Goal: Transaction & Acquisition: Book appointment/travel/reservation

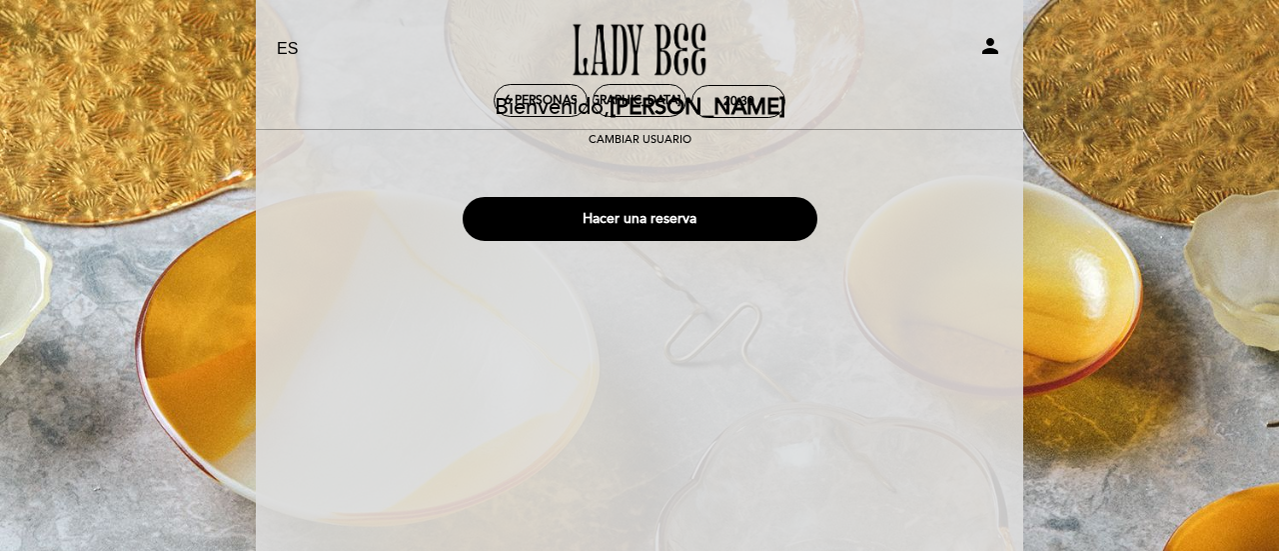
select select "es"
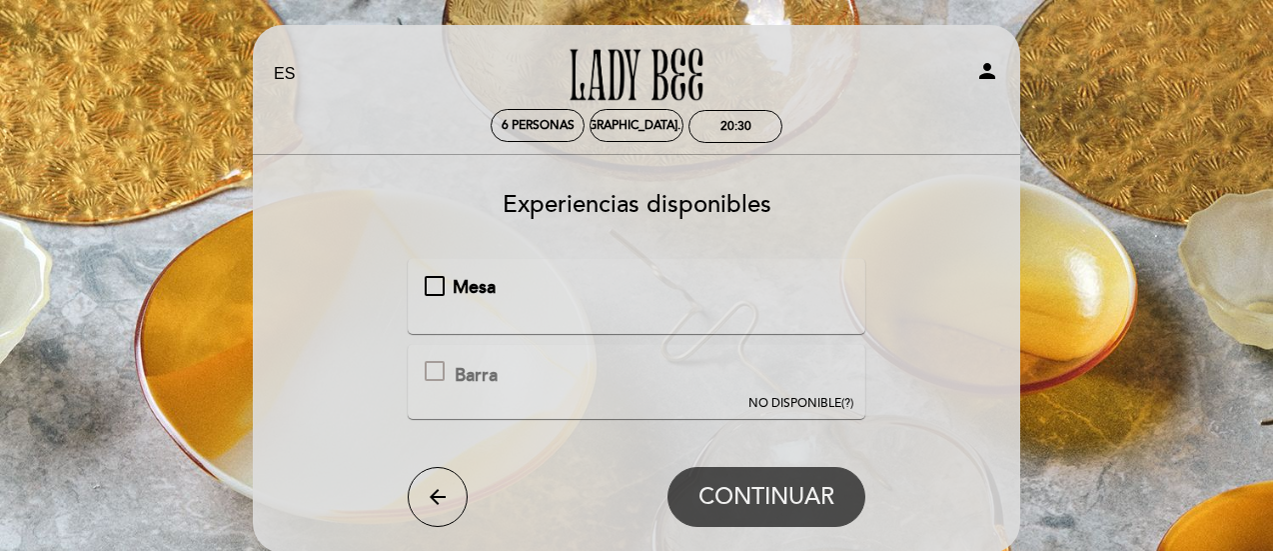
click at [430, 275] on div "Mesa" at bounding box center [637, 288] width 425 height 26
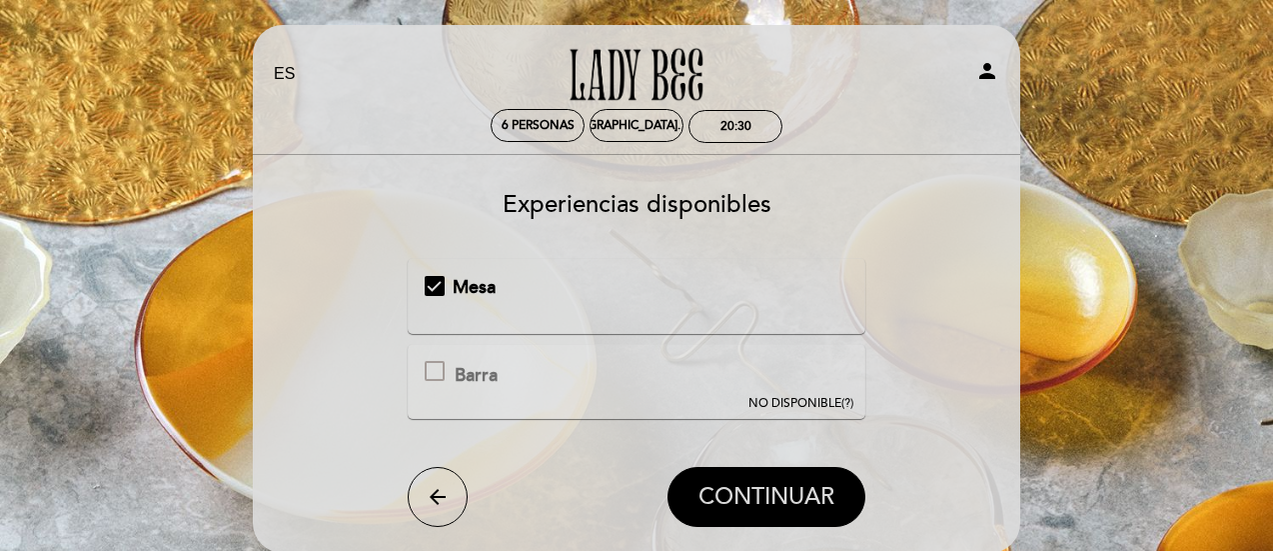
click at [794, 497] on span "CONTINUAR" at bounding box center [767, 498] width 136 height 28
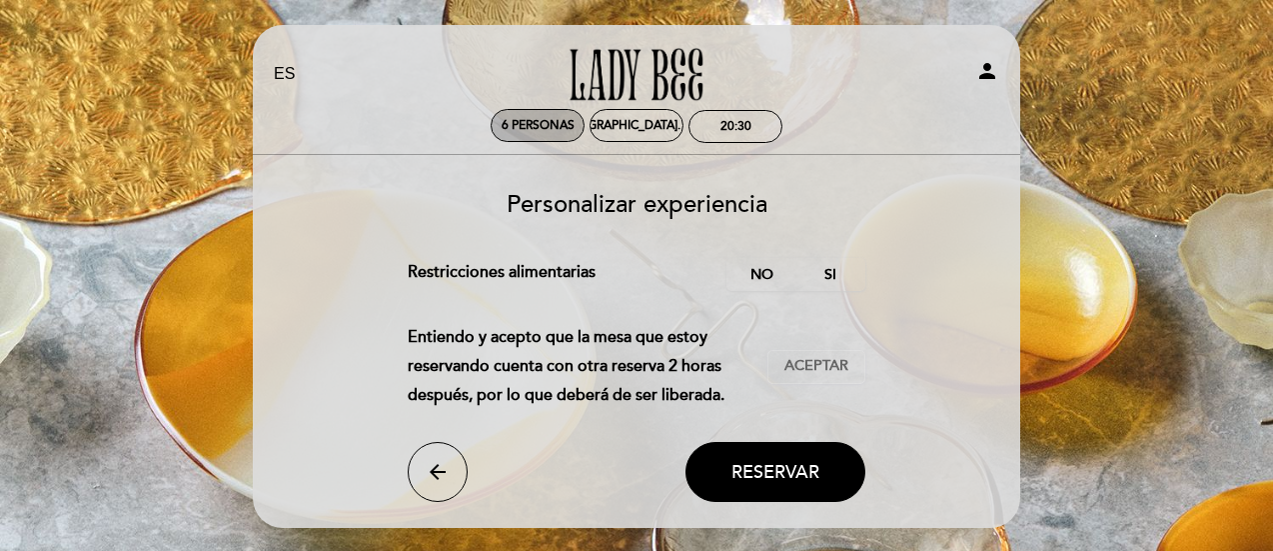
click at [554, 121] on span "6 personas" at bounding box center [538, 125] width 73 height 15
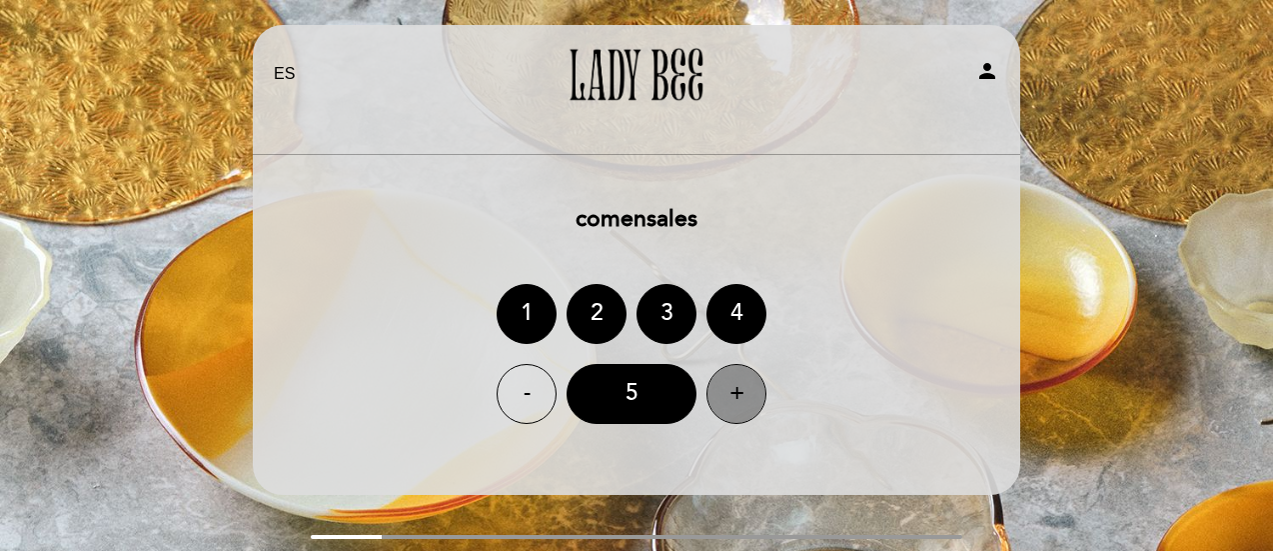
click at [749, 397] on div "+" at bounding box center [737, 394] width 60 height 60
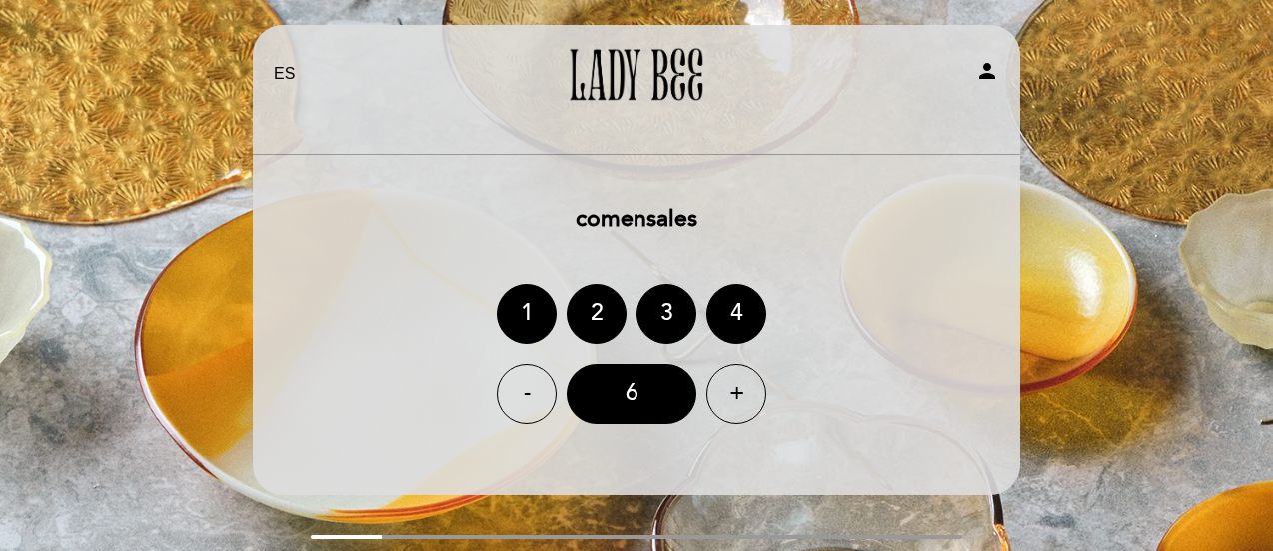
click at [1084, 173] on div "EN ES PT [DEMOGRAPHIC_DATA] Bee person [GEOGRAPHIC_DATA] [PERSON_NAME] Cambiar …" at bounding box center [636, 329] width 1273 height 658
click at [658, 391] on div "6" at bounding box center [632, 394] width 130 height 60
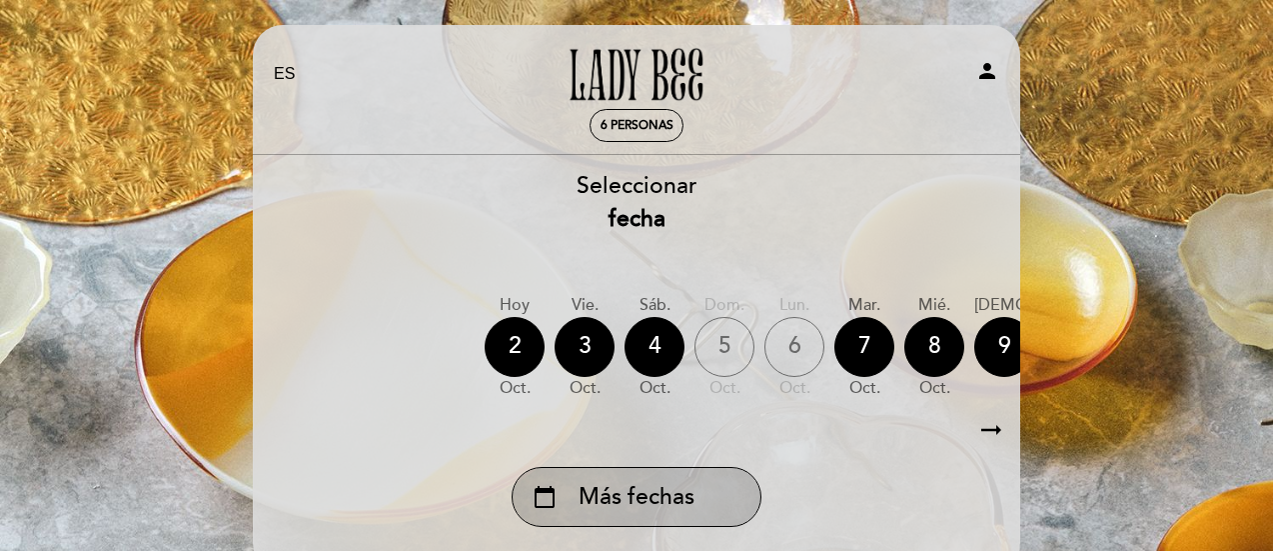
click at [675, 514] on span "Más fechas" at bounding box center [637, 497] width 116 height 33
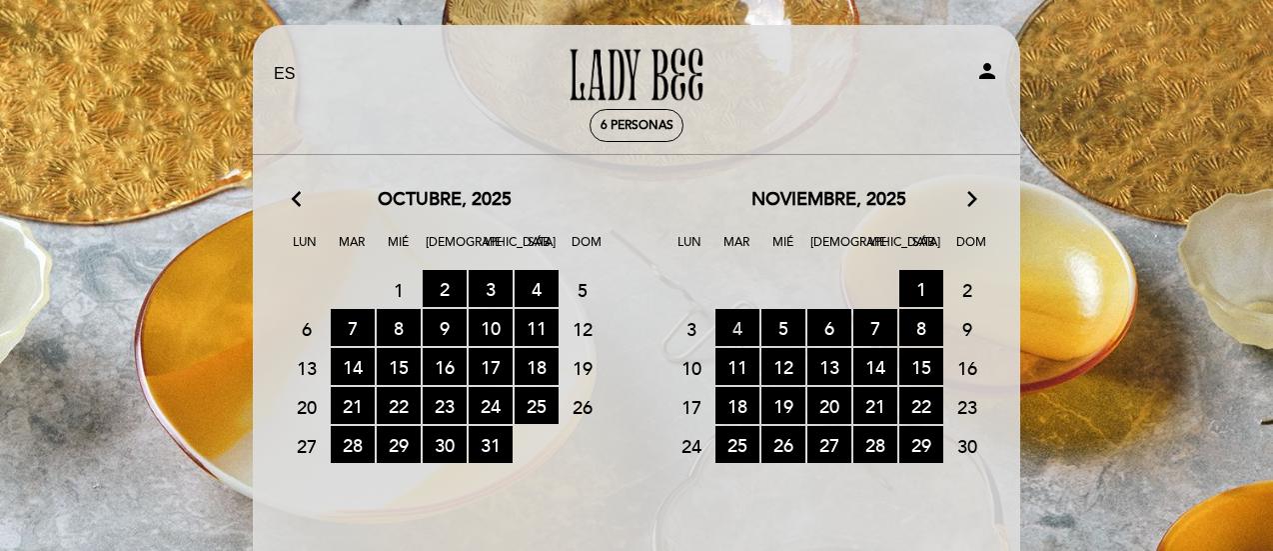
click at [734, 329] on span "4 RESERVAS DISPONIBLES" at bounding box center [738, 327] width 44 height 37
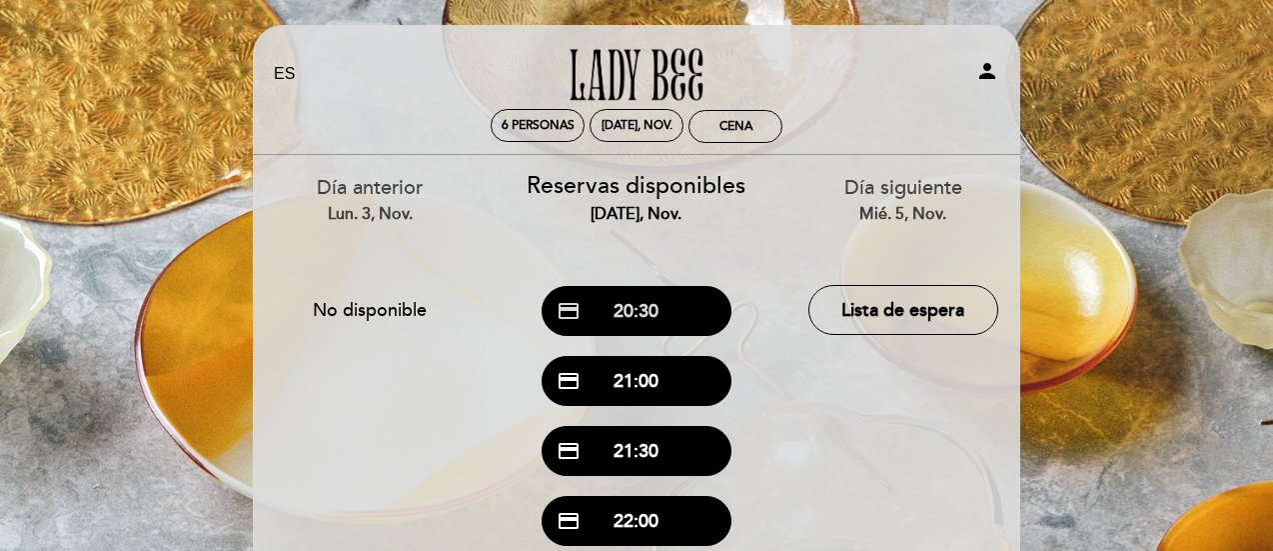
click at [618, 305] on button "credit_card 20:30" at bounding box center [637, 311] width 190 height 50
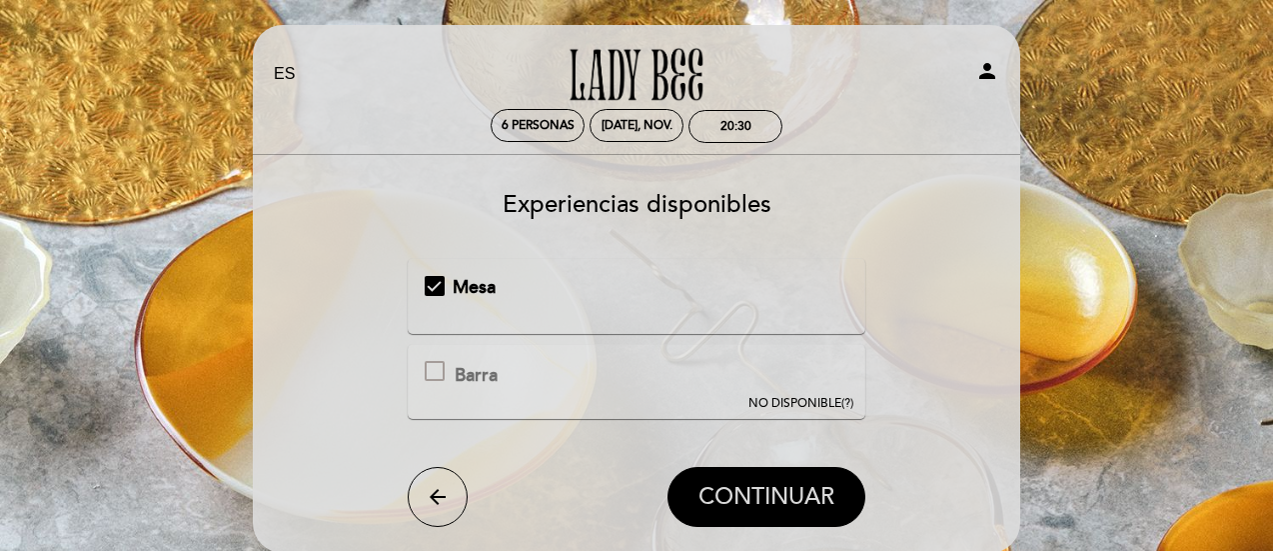
click at [768, 514] on button "CONTINUAR" at bounding box center [767, 497] width 198 height 60
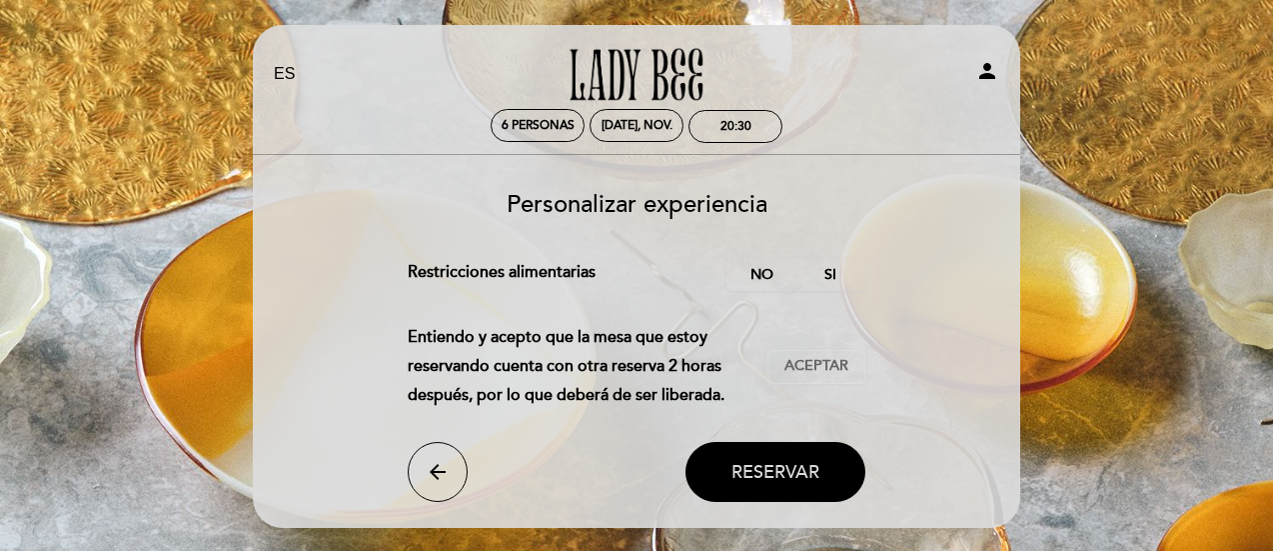
click at [794, 467] on span "Reservar" at bounding box center [776, 472] width 88 height 22
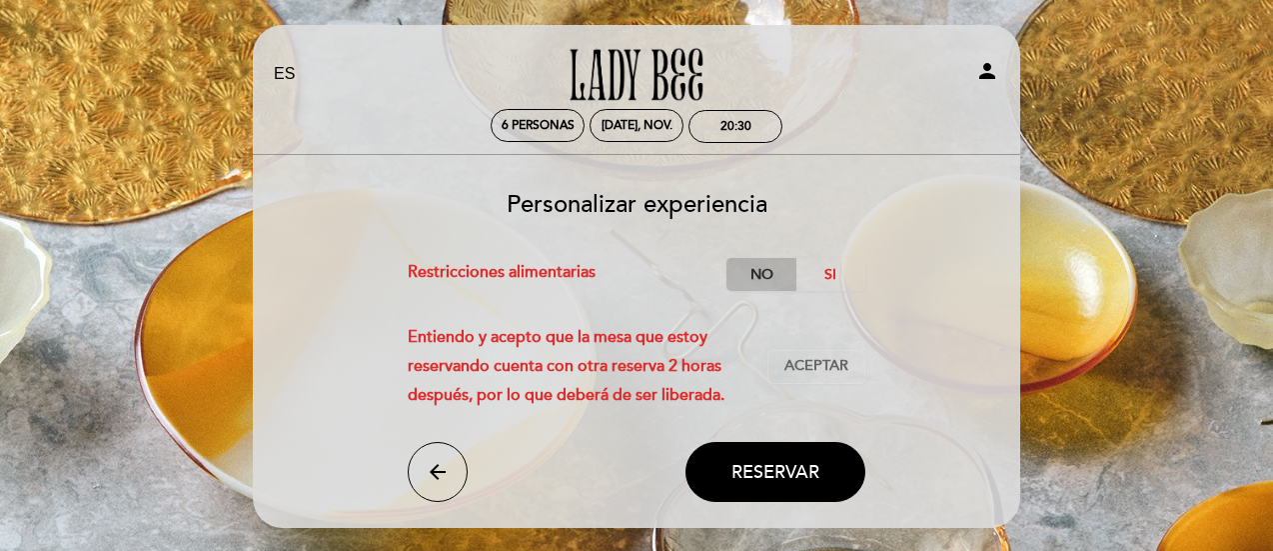
click at [766, 264] on label "No" at bounding box center [762, 274] width 70 height 33
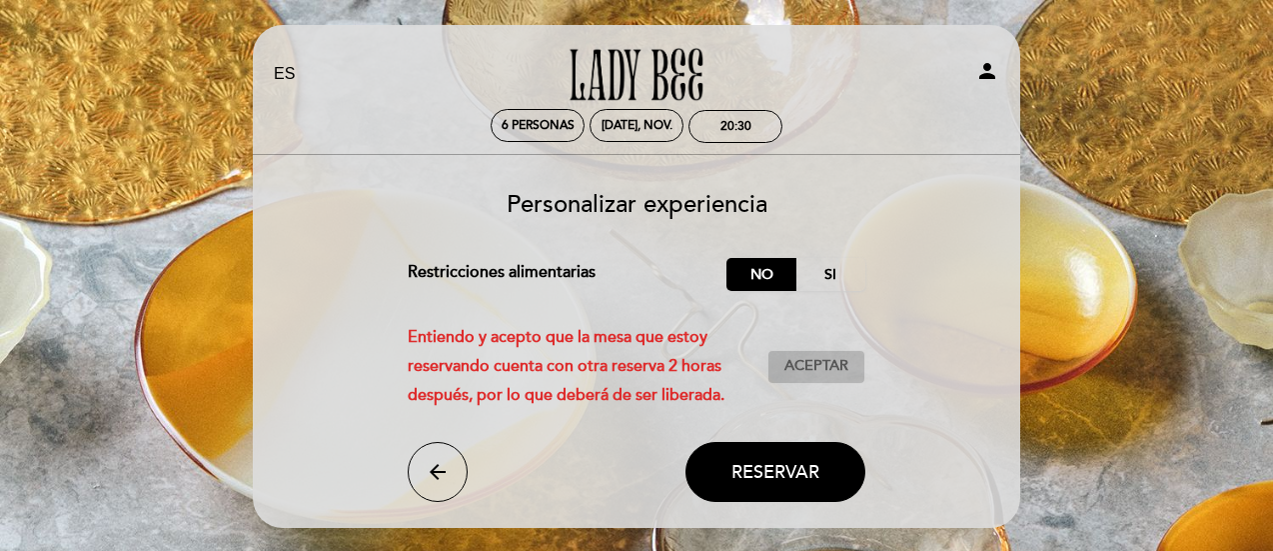
click at [815, 371] on span "Aceptar" at bounding box center [817, 366] width 64 height 21
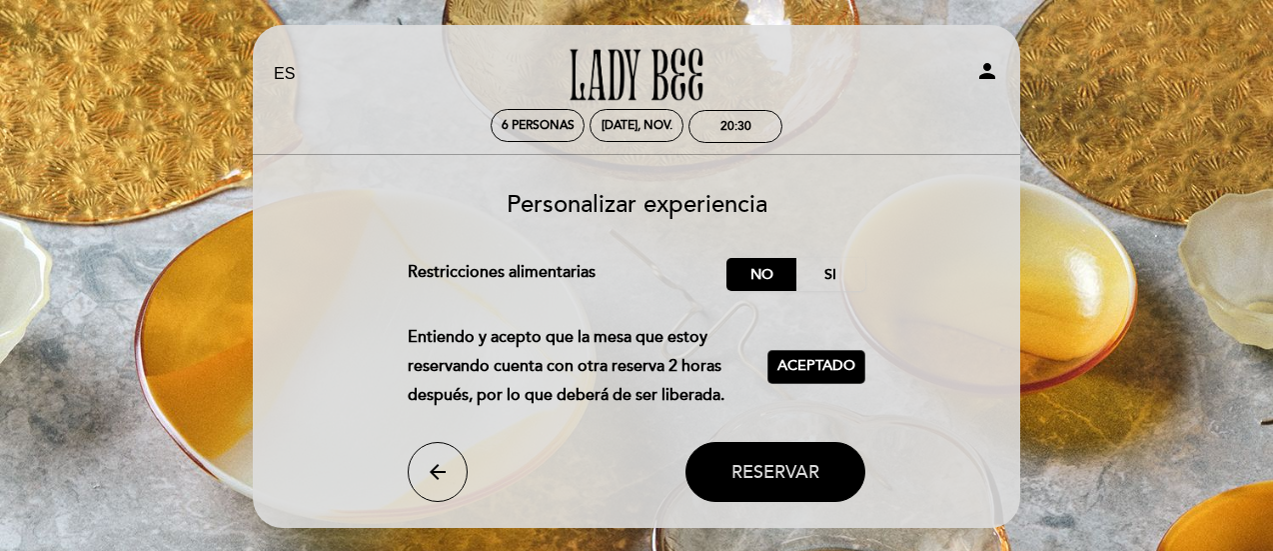
click at [790, 478] on span "Reservar" at bounding box center [776, 472] width 88 height 22
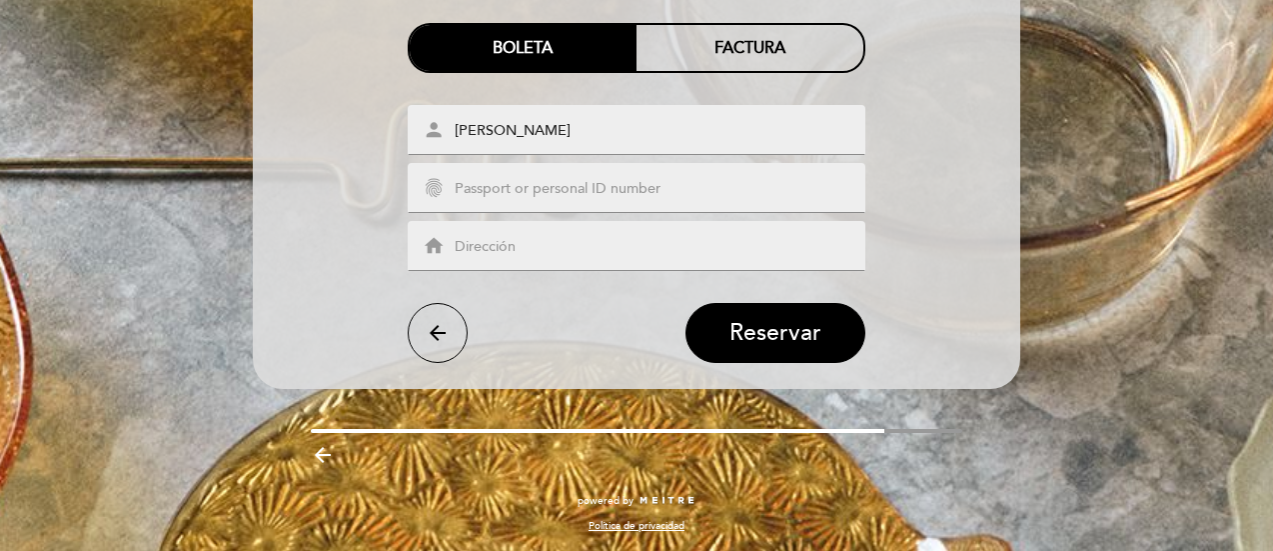
scroll to position [384, 0]
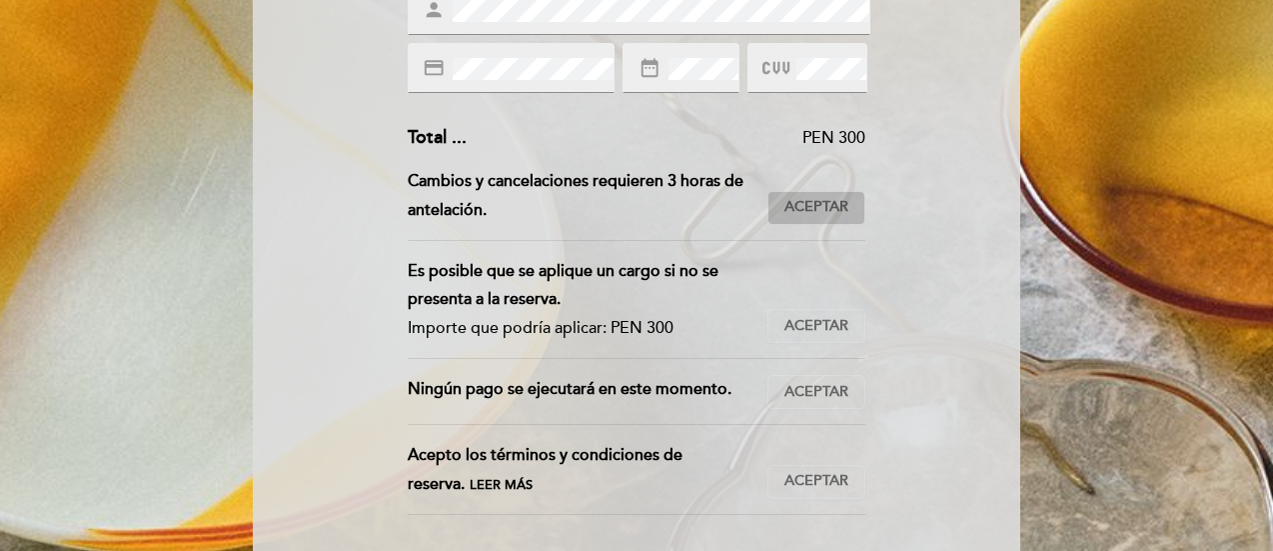
click at [824, 211] on span "Aceptar" at bounding box center [817, 207] width 64 height 21
click at [828, 327] on span "Aceptar" at bounding box center [817, 326] width 64 height 21
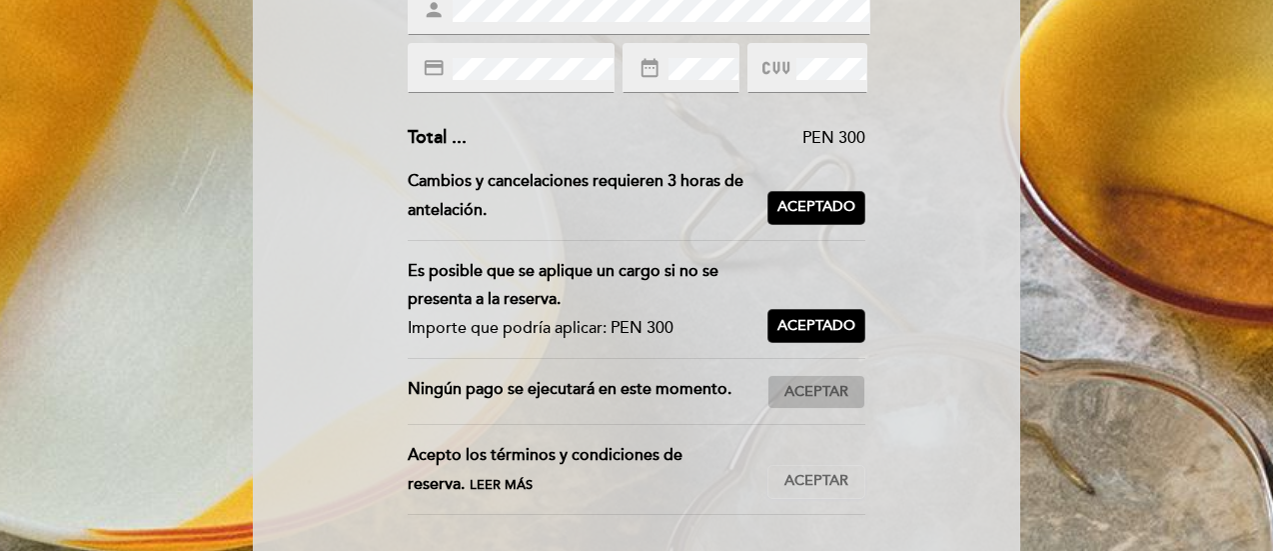
click at [834, 395] on span "Aceptar" at bounding box center [817, 392] width 64 height 21
click at [824, 476] on span "Aceptar" at bounding box center [817, 481] width 64 height 21
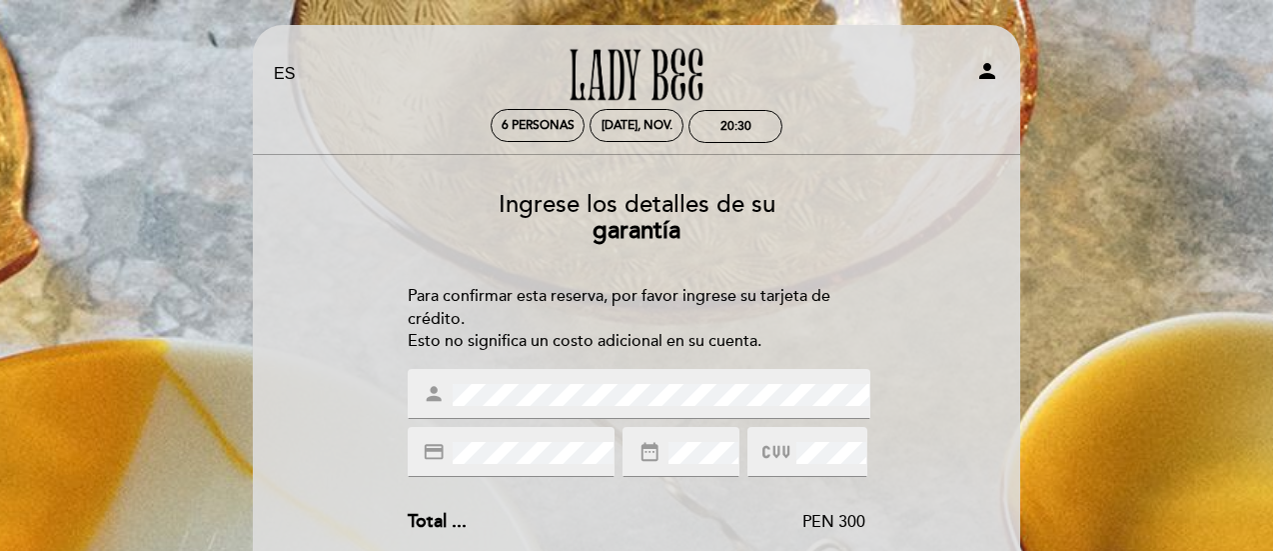
scroll to position [967, 0]
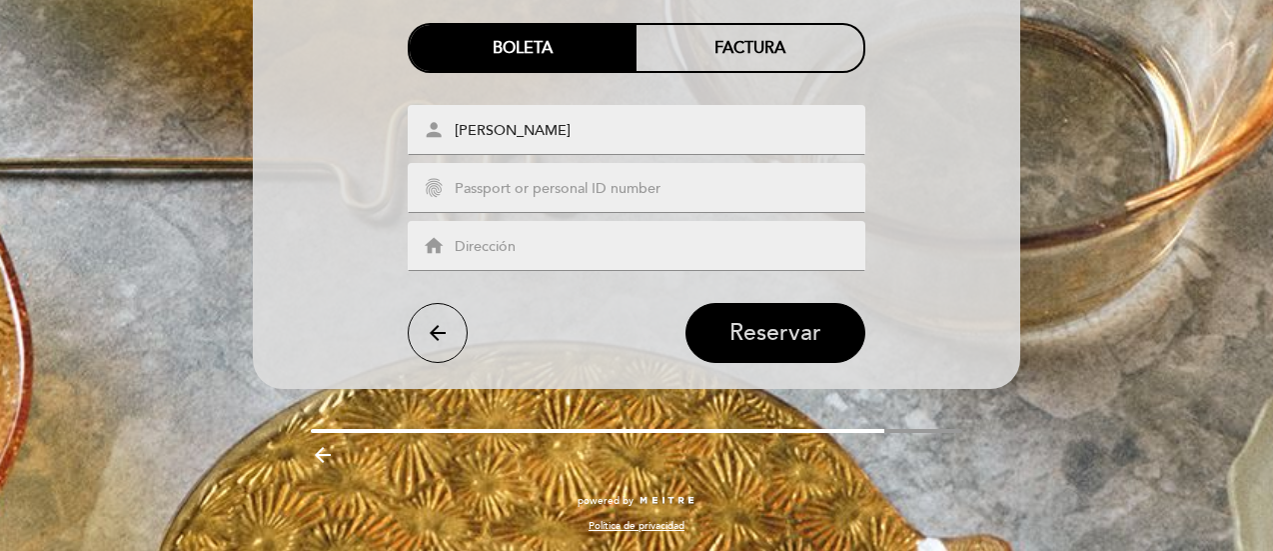
click at [788, 325] on span "Reservar" at bounding box center [776, 334] width 92 height 28
click at [620, 177] on span at bounding box center [657, 189] width 416 height 24
click at [546, 190] on input "text" at bounding box center [661, 189] width 416 height 23
type input "40958706"
click at [516, 253] on input "text" at bounding box center [661, 247] width 416 height 23
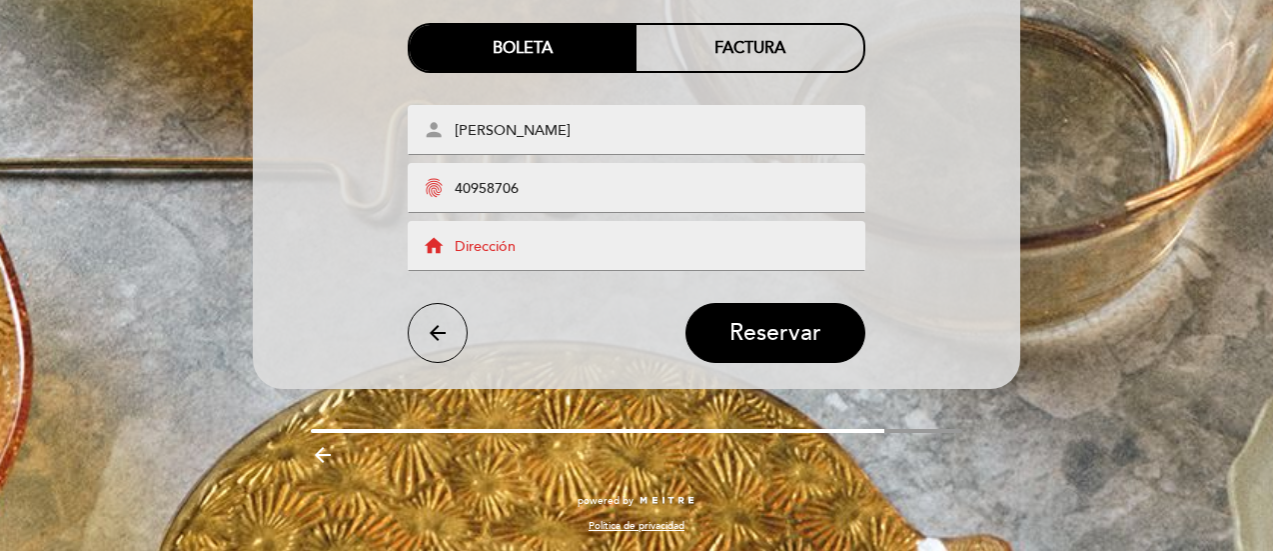
type input "Pj SAN [PERSON_NAME] 175"
click at [762, 323] on span "Reservar" at bounding box center [776, 334] width 92 height 28
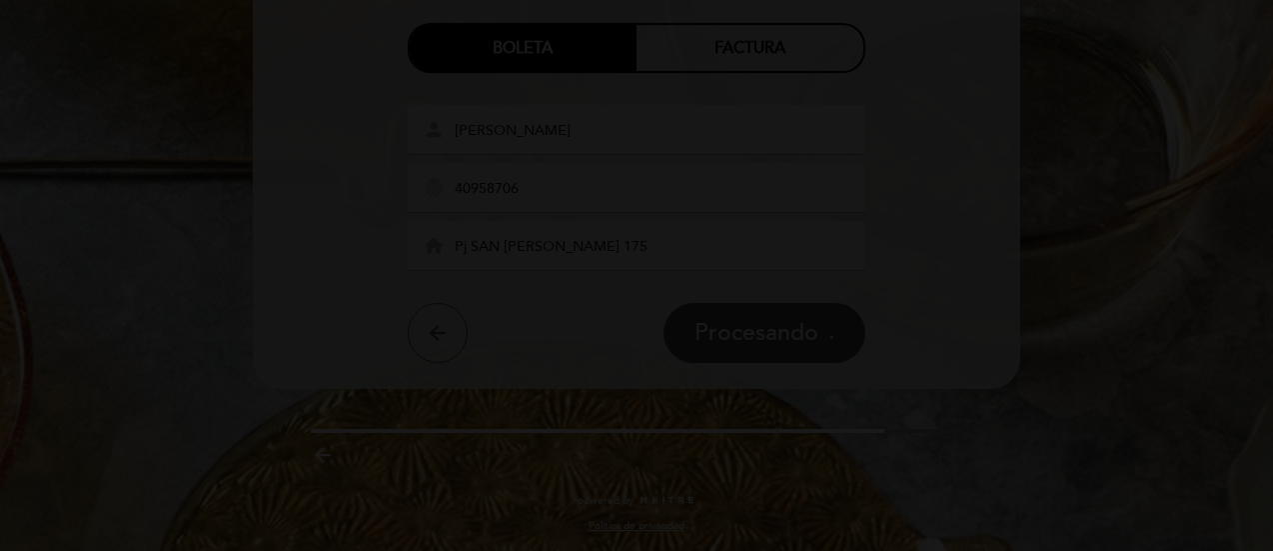
scroll to position [2, 0]
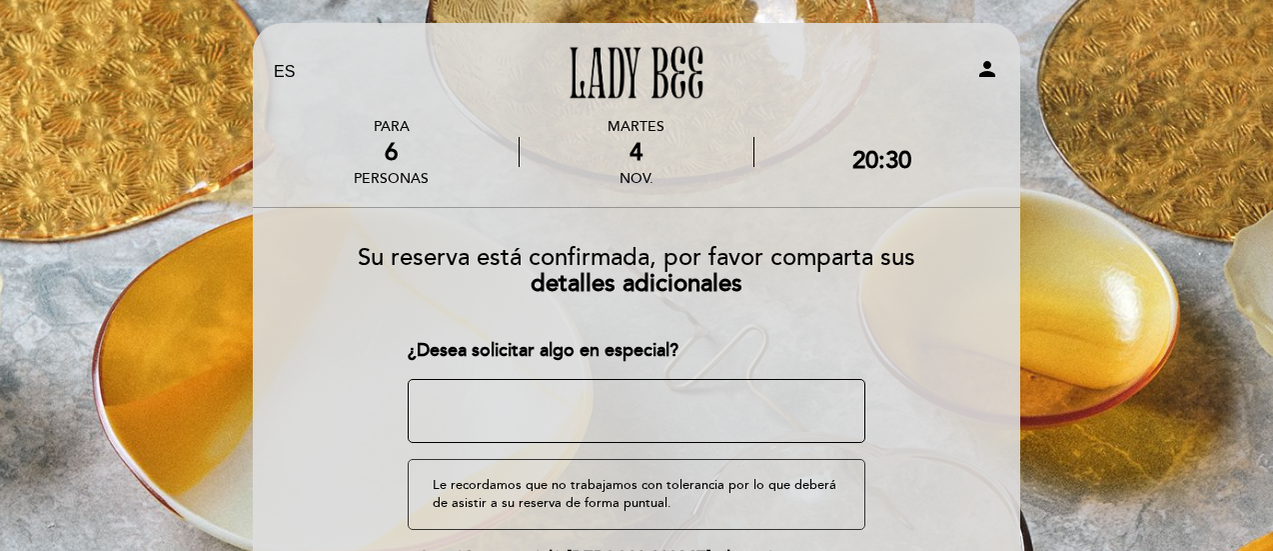
click at [664, 409] on textarea at bounding box center [637, 411] width 459 height 64
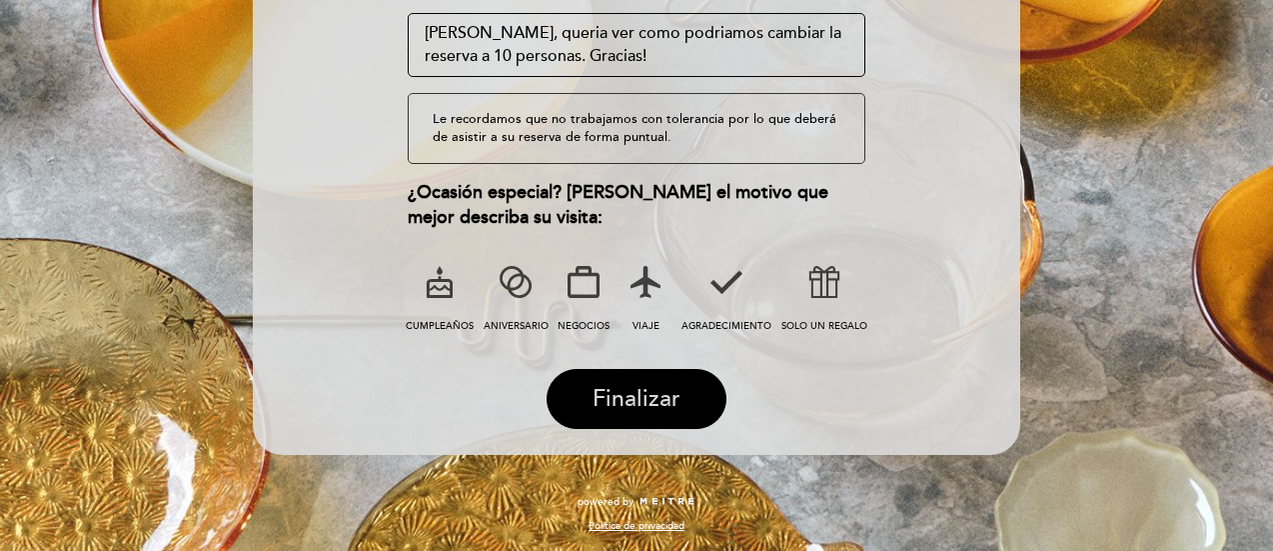
type textarea "[PERSON_NAME], queria ver como podriamos cambiar la reserva a 10 personas. Grac…"
click at [641, 397] on span "Finalizar" at bounding box center [637, 399] width 88 height 28
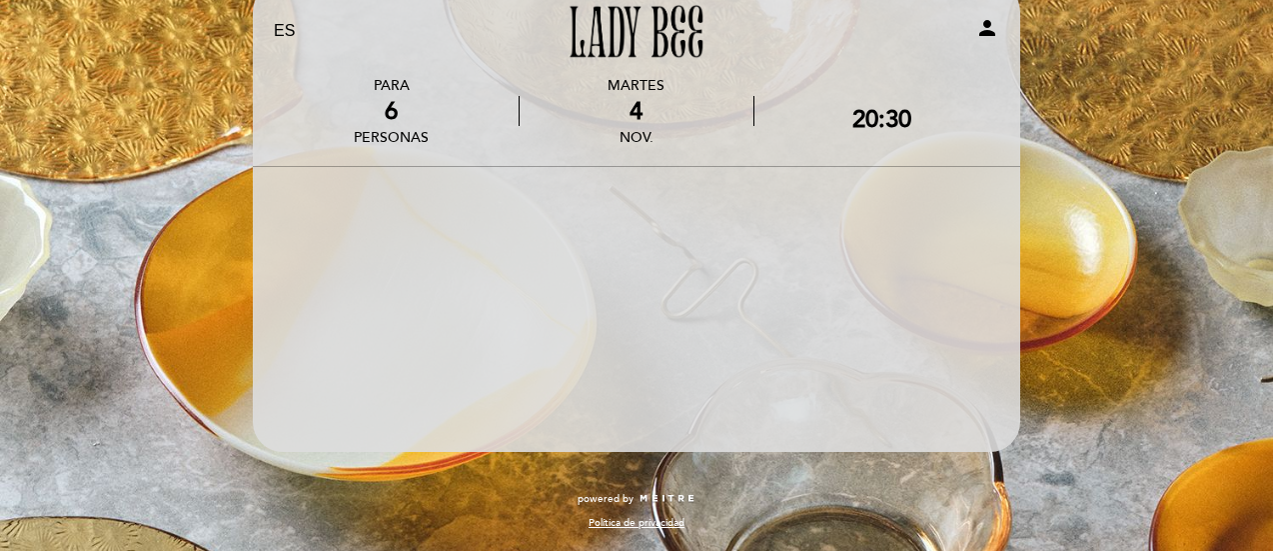
scroll to position [42, 0]
